Goal: Contribute content

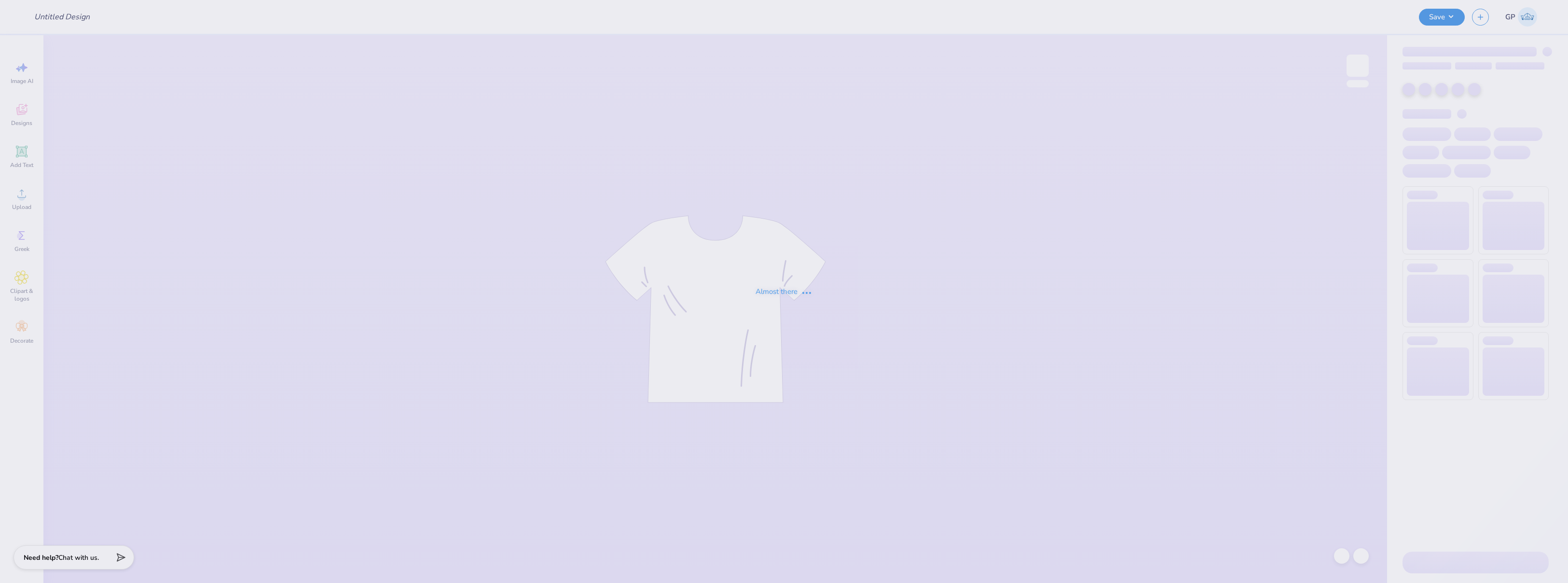
type input "Orchesis Sweatpants"
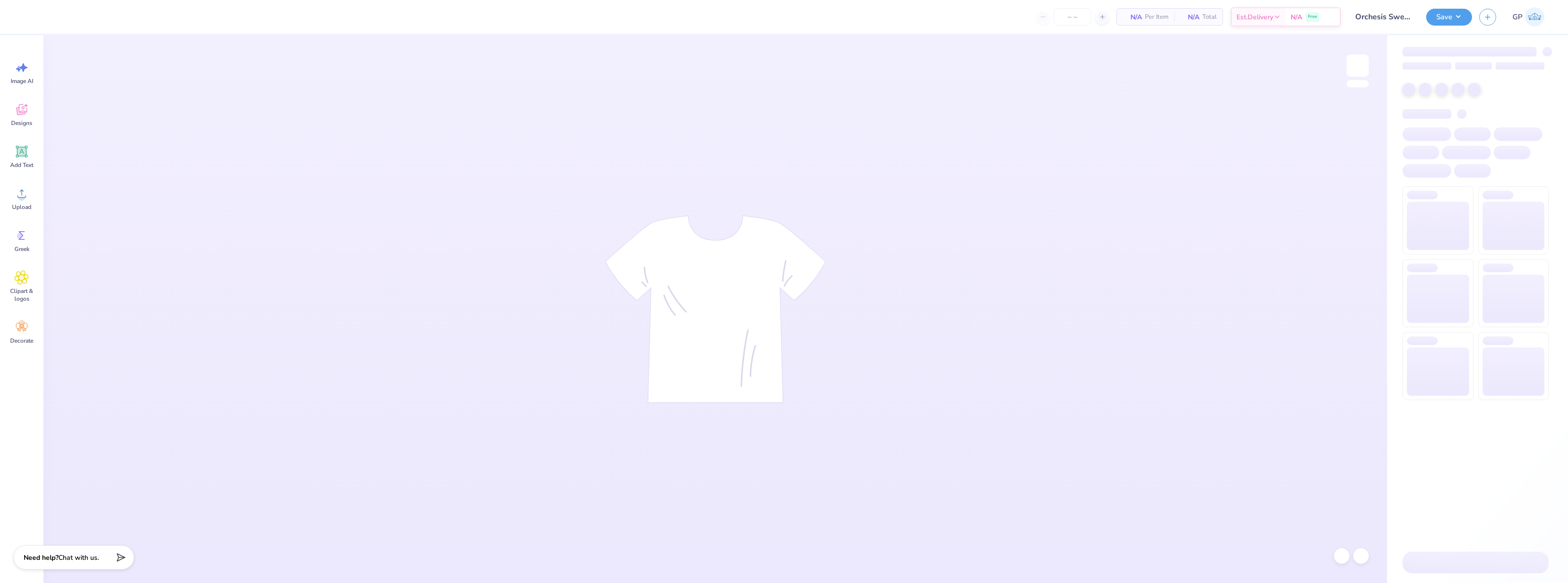
type input "24"
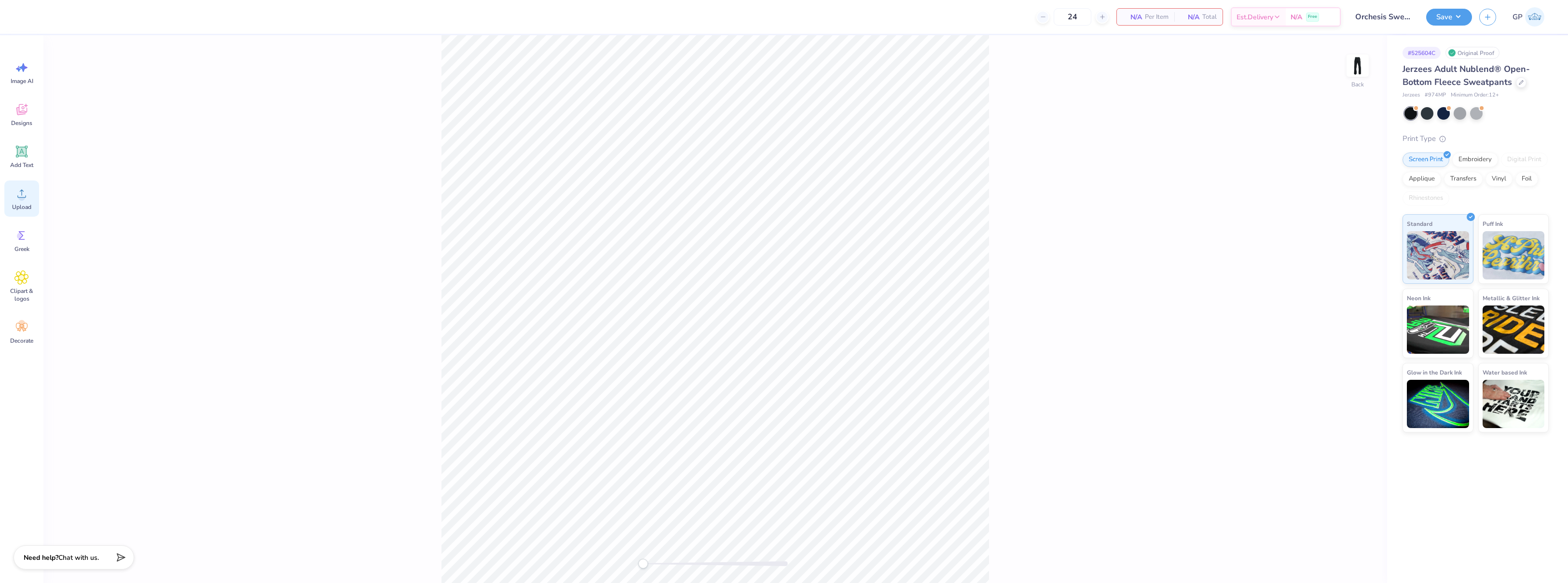
click at [23, 199] on circle at bounding box center [21, 197] width 7 height 7
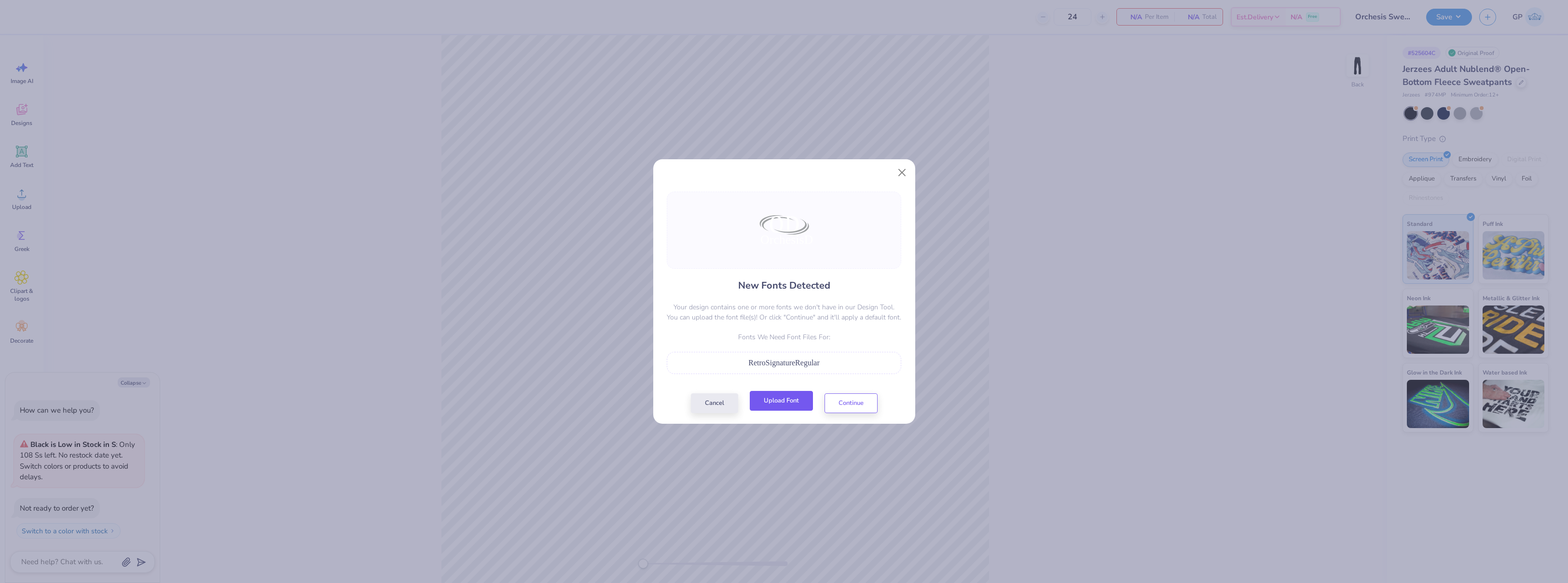
click at [775, 404] on button "Upload Font" at bounding box center [781, 400] width 63 height 20
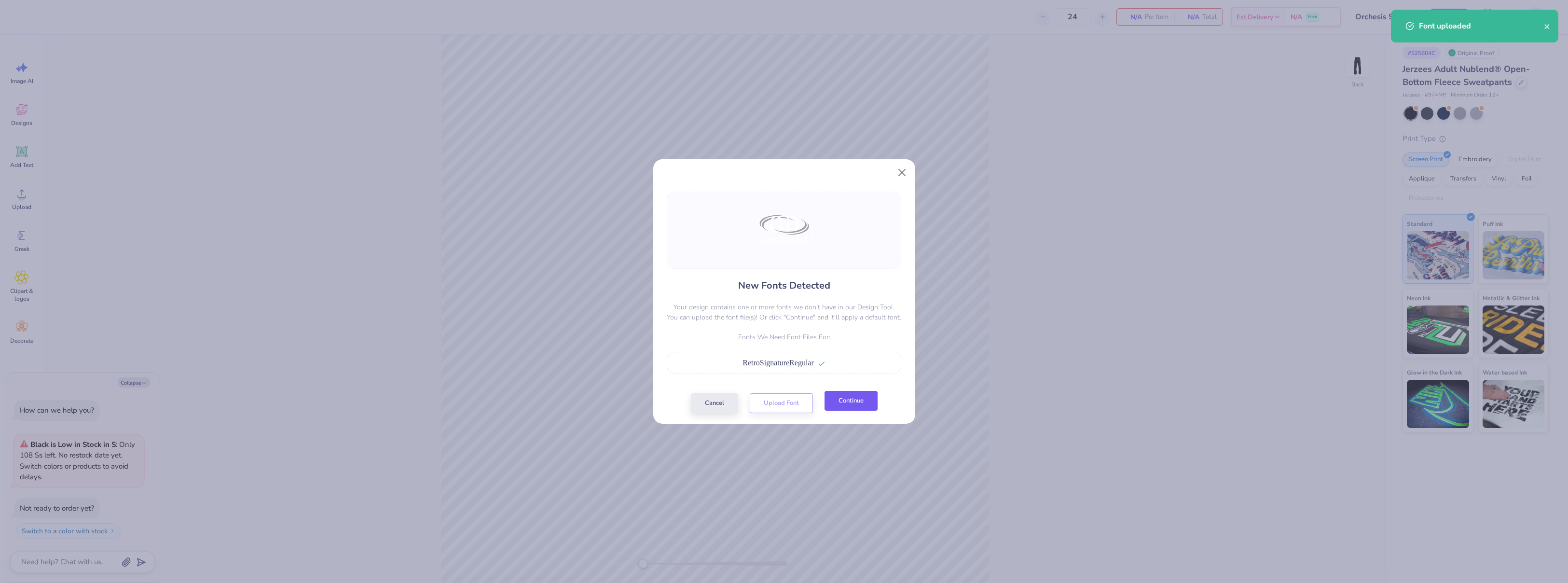
click at [854, 401] on button "Continue" at bounding box center [851, 400] width 53 height 20
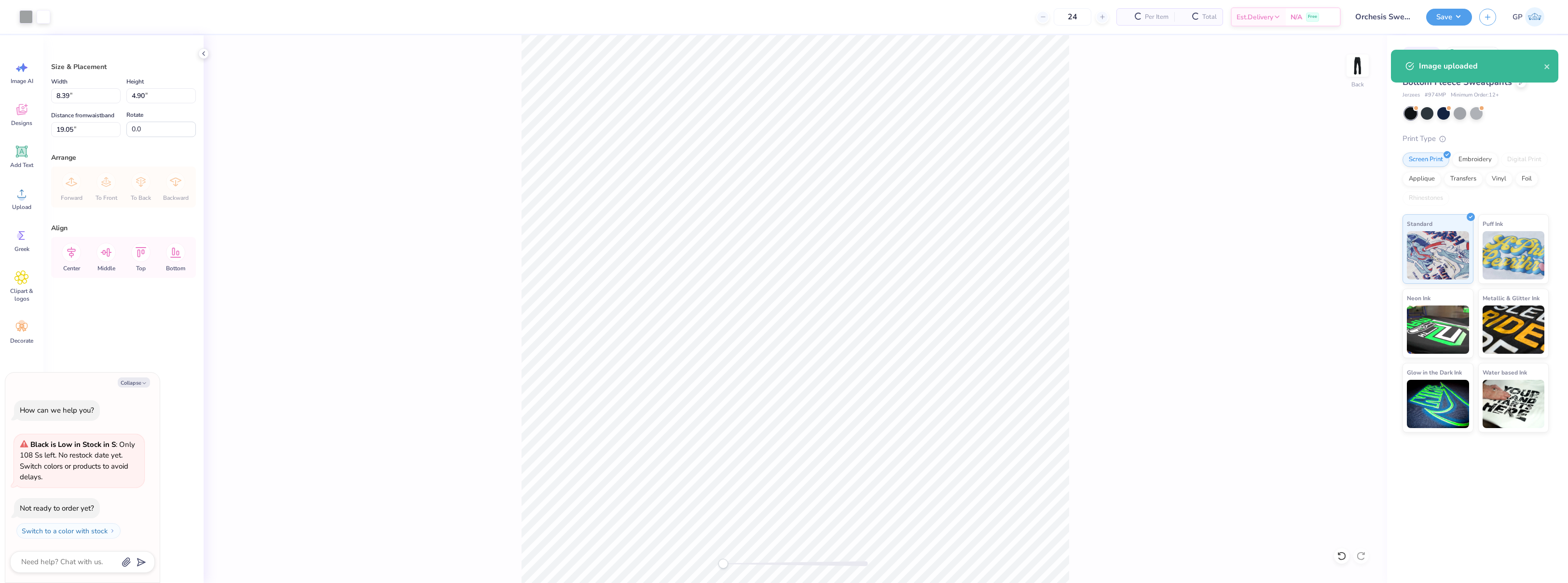
type textarea "x"
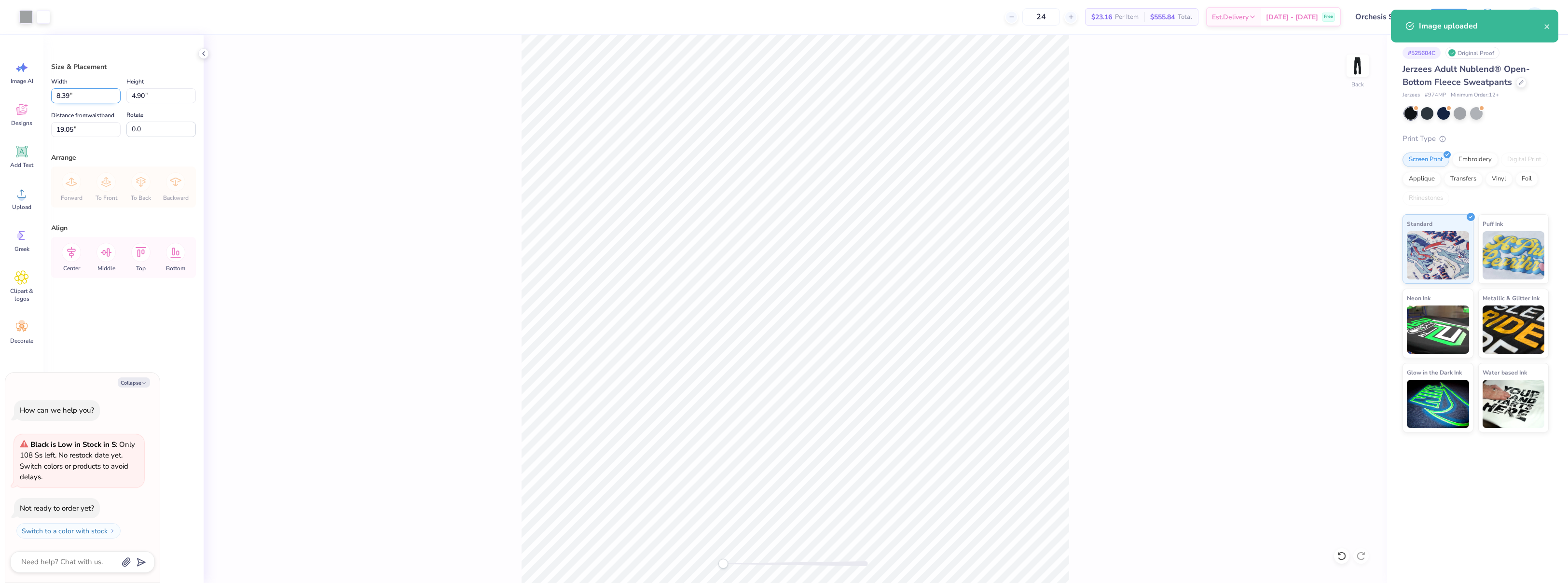
click at [81, 92] on input "8.39" at bounding box center [86, 96] width 70 height 15
type input "4"
type textarea "x"
type input "4.00"
type input "2.34"
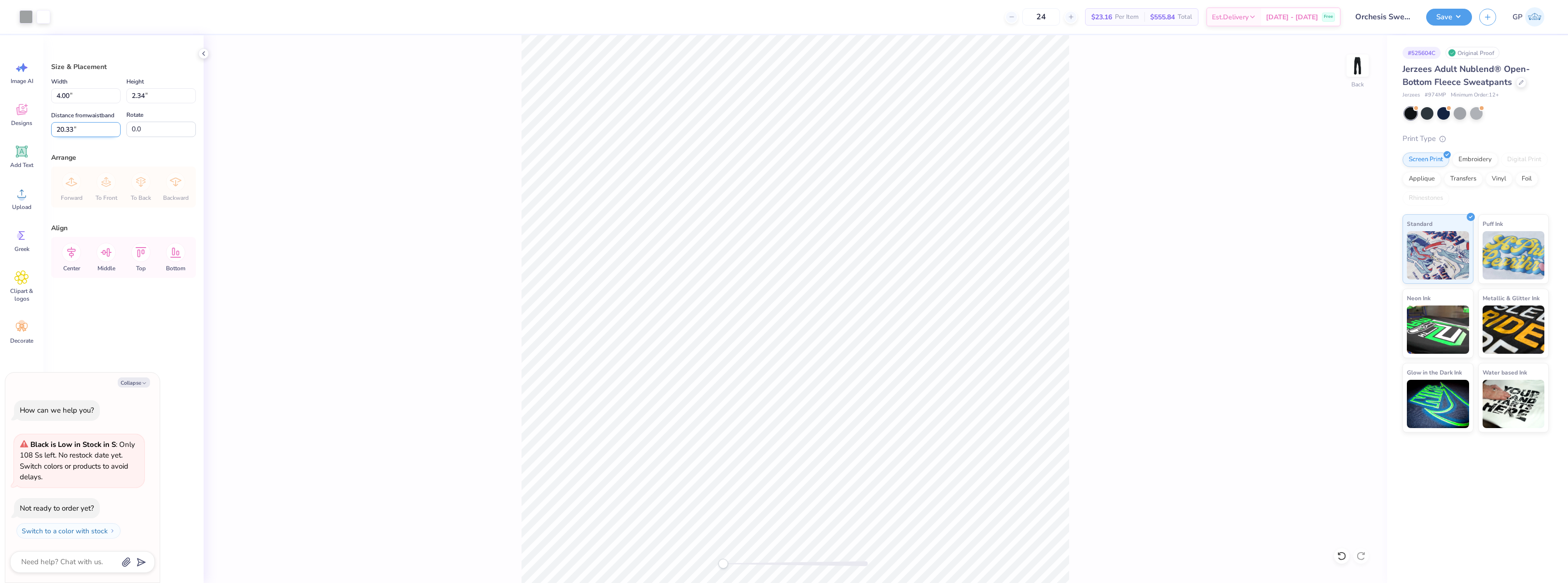
click at [83, 129] on input "20.33" at bounding box center [86, 129] width 70 height 15
type input "3"
type textarea "x"
type input "3.00"
click at [1444, 20] on button "Save" at bounding box center [1449, 16] width 46 height 17
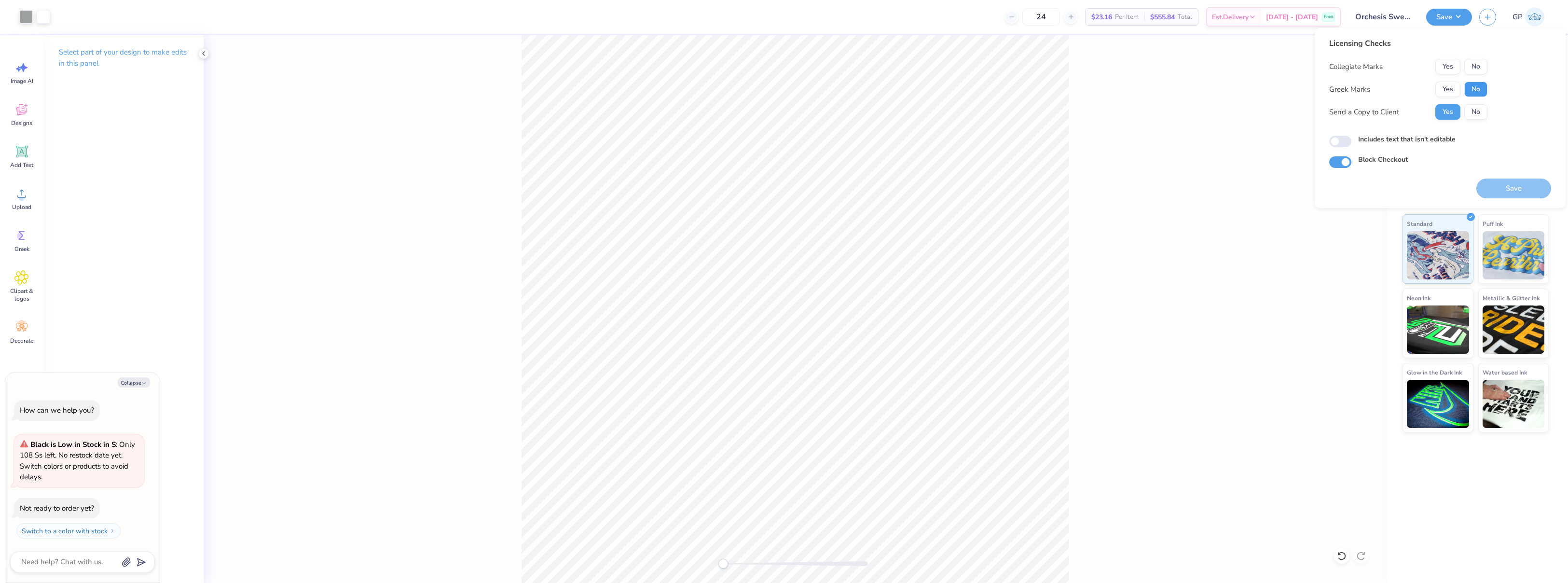
click at [1478, 91] on button "No" at bounding box center [1476, 89] width 24 height 15
click at [1477, 65] on button "No" at bounding box center [1476, 66] width 24 height 15
click at [1518, 190] on button "Save" at bounding box center [1513, 188] width 75 height 20
type textarea "x"
